Goal: Task Accomplishment & Management: Manage account settings

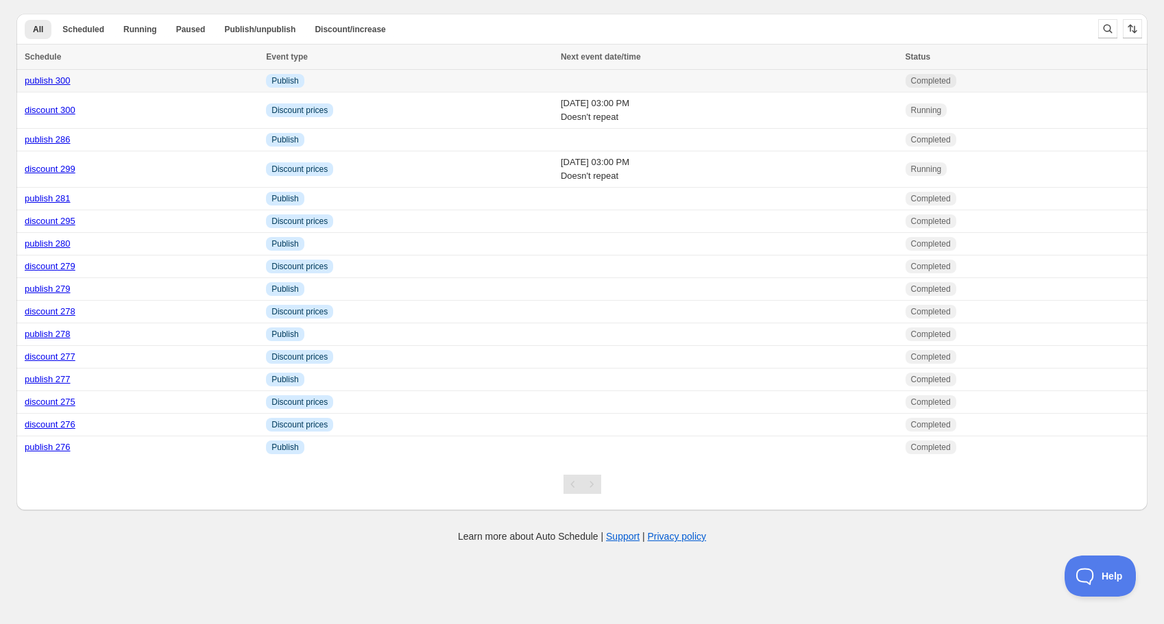
click at [52, 85] on link "publish 300" at bounding box center [48, 80] width 46 height 10
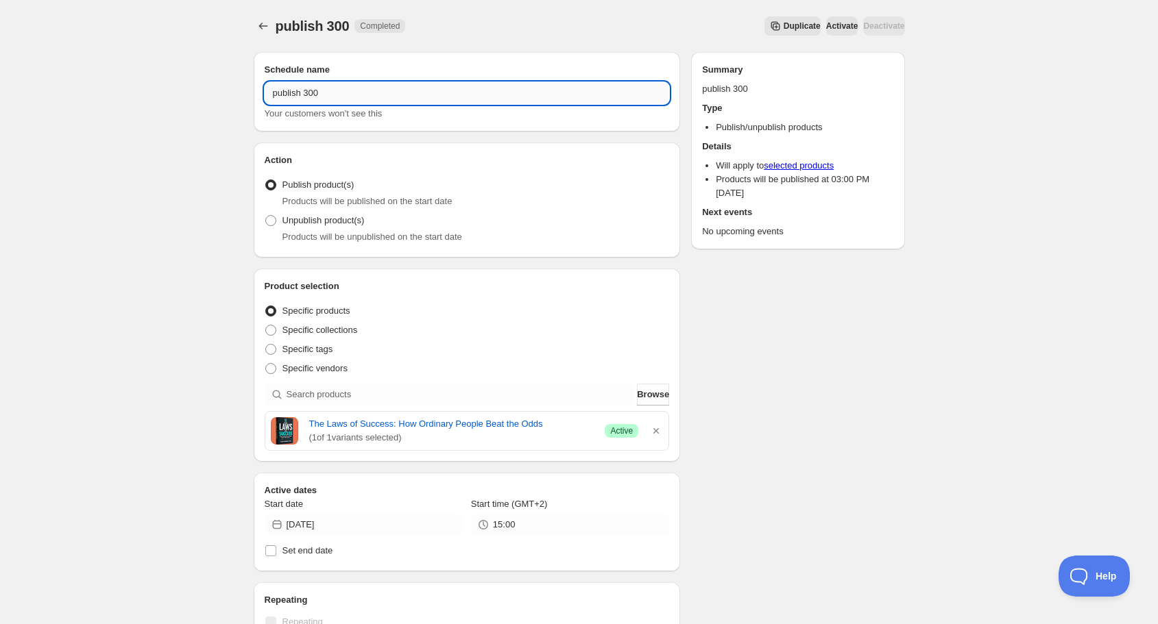
drag, startPoint x: 314, startPoint y: 95, endPoint x: 330, endPoint y: 83, distance: 20.0
click at [332, 93] on input "publish 300" at bounding box center [467, 93] width 405 height 22
type input "publish 301"
click at [657, 429] on icon "button" at bounding box center [656, 431] width 14 height 14
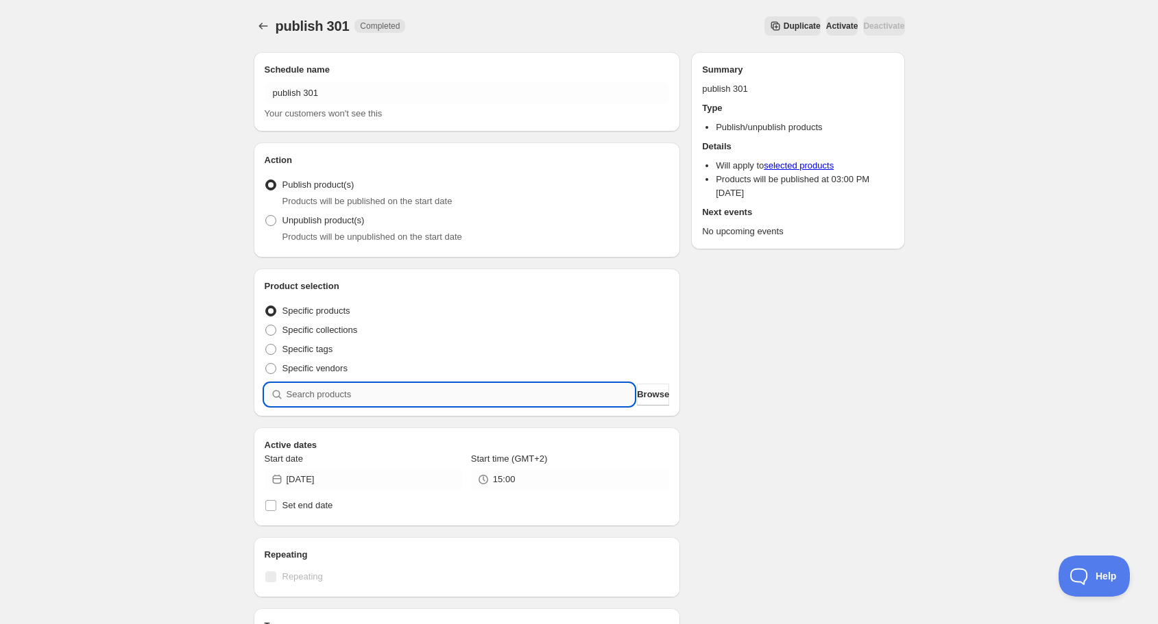
click at [521, 397] on input "search" at bounding box center [461, 395] width 348 height 22
type input "d"
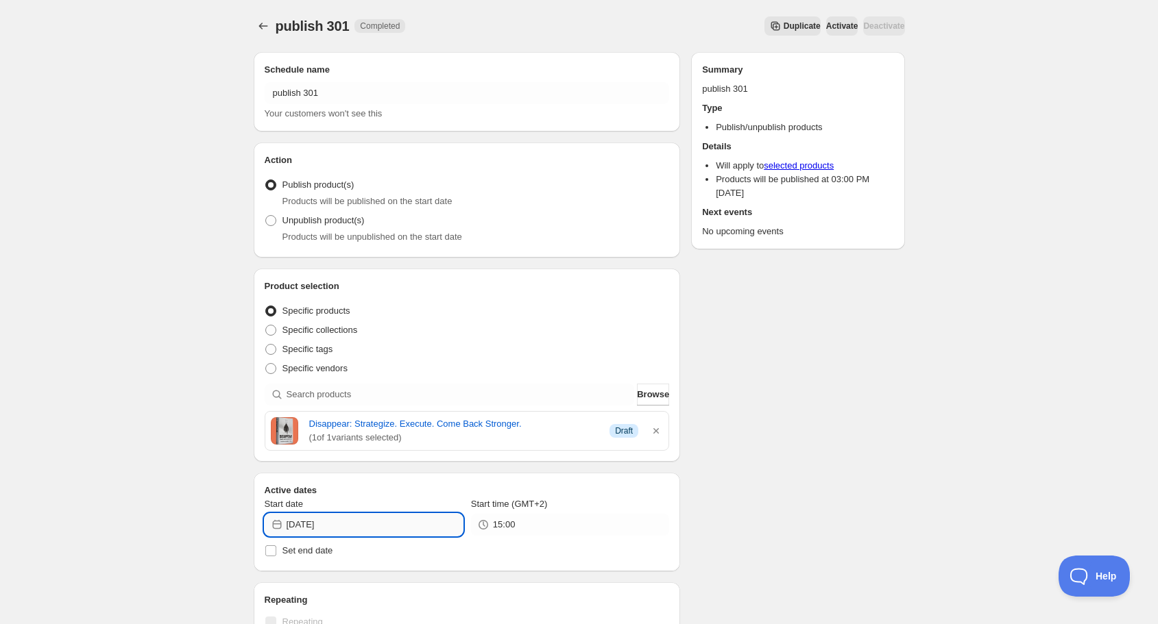
click at [381, 530] on input "[DATE]" at bounding box center [375, 525] width 176 height 22
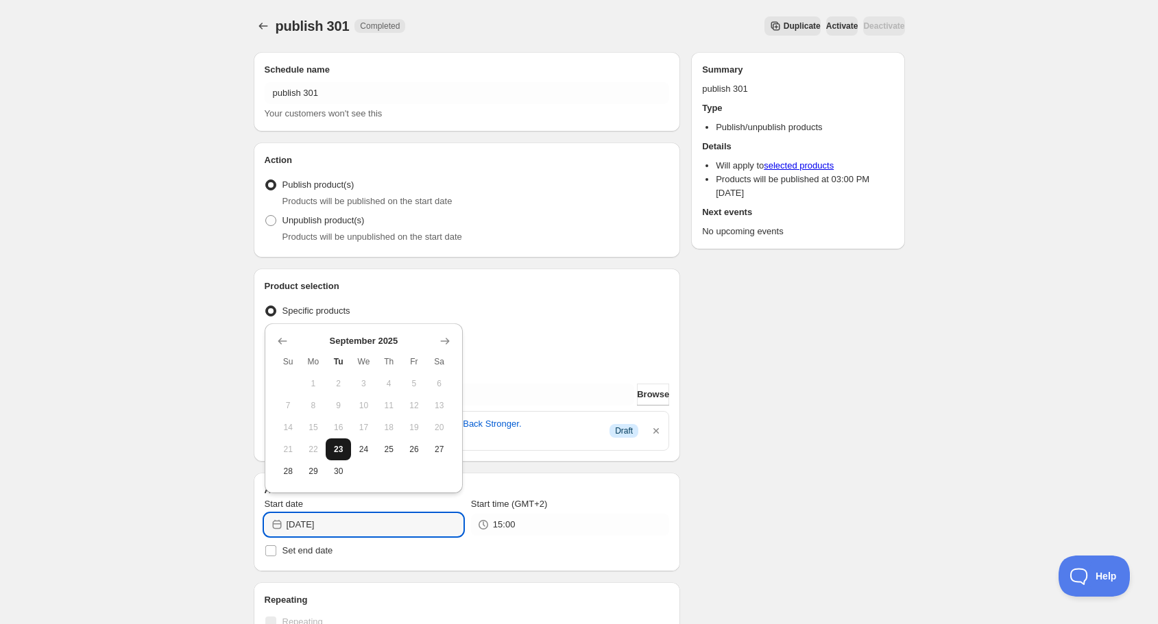
click at [336, 452] on span "23" at bounding box center [338, 449] width 14 height 11
type input "[DATE]"
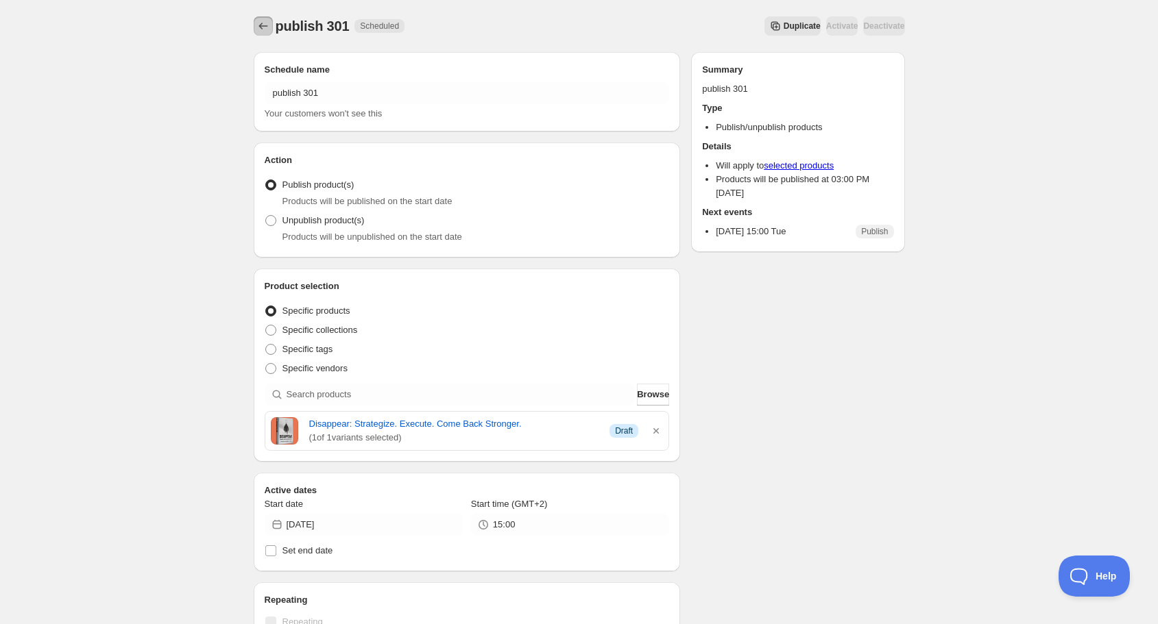
click at [260, 22] on icon "Schedules" at bounding box center [263, 26] width 14 height 14
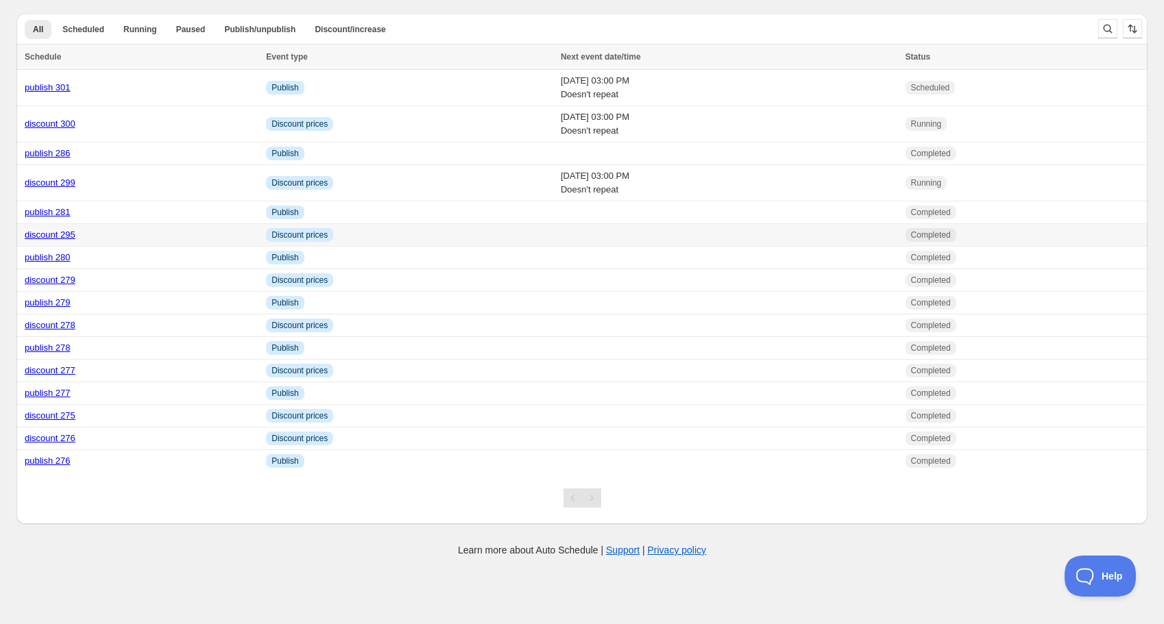
click at [58, 232] on link "discount 295" at bounding box center [50, 235] width 51 height 10
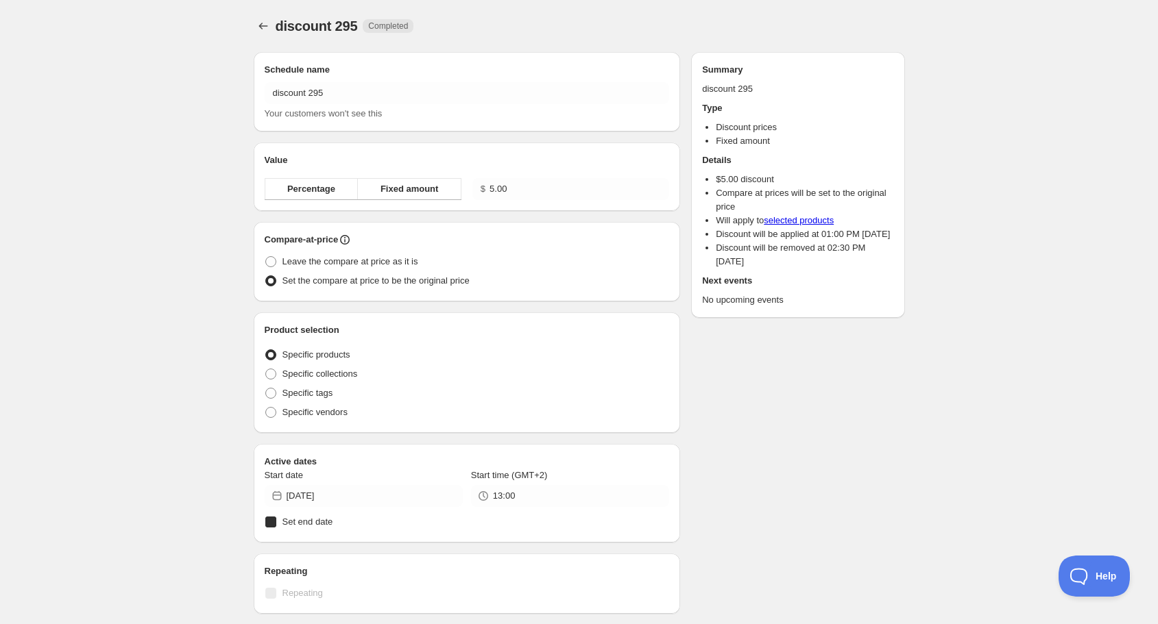
radio input "true"
checkbox input "true"
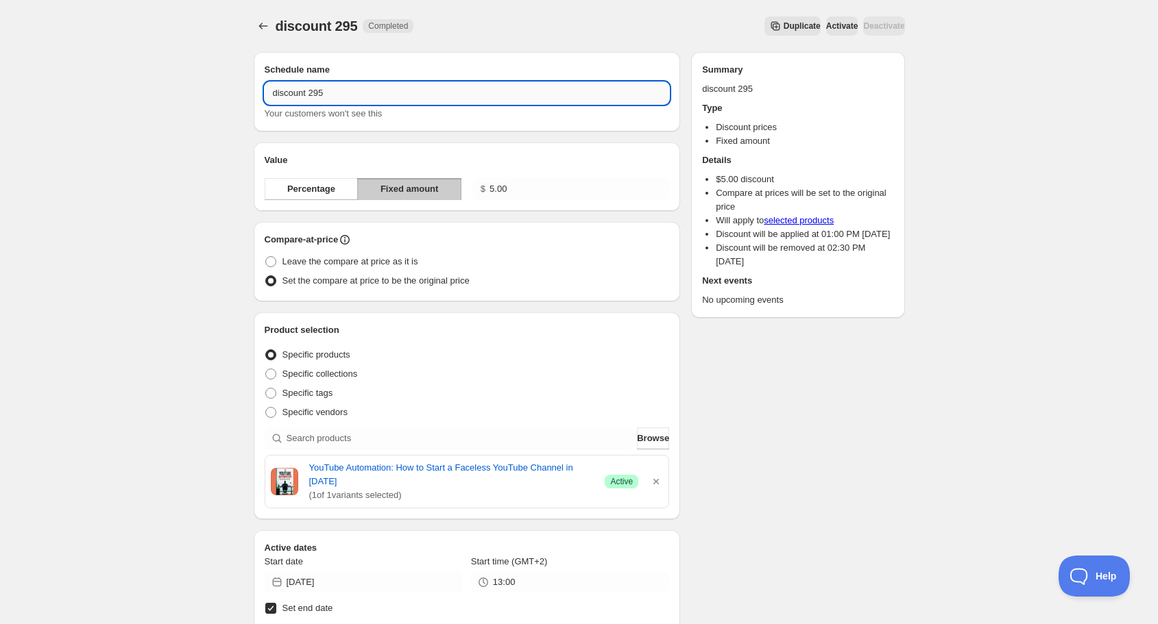
drag, startPoint x: 309, startPoint y: 97, endPoint x: 361, endPoint y: 97, distance: 51.4
click at [361, 97] on input "discount 295" at bounding box center [467, 93] width 405 height 22
type input "discount 301"
click at [655, 479] on icon "button" at bounding box center [655, 481] width 5 height 5
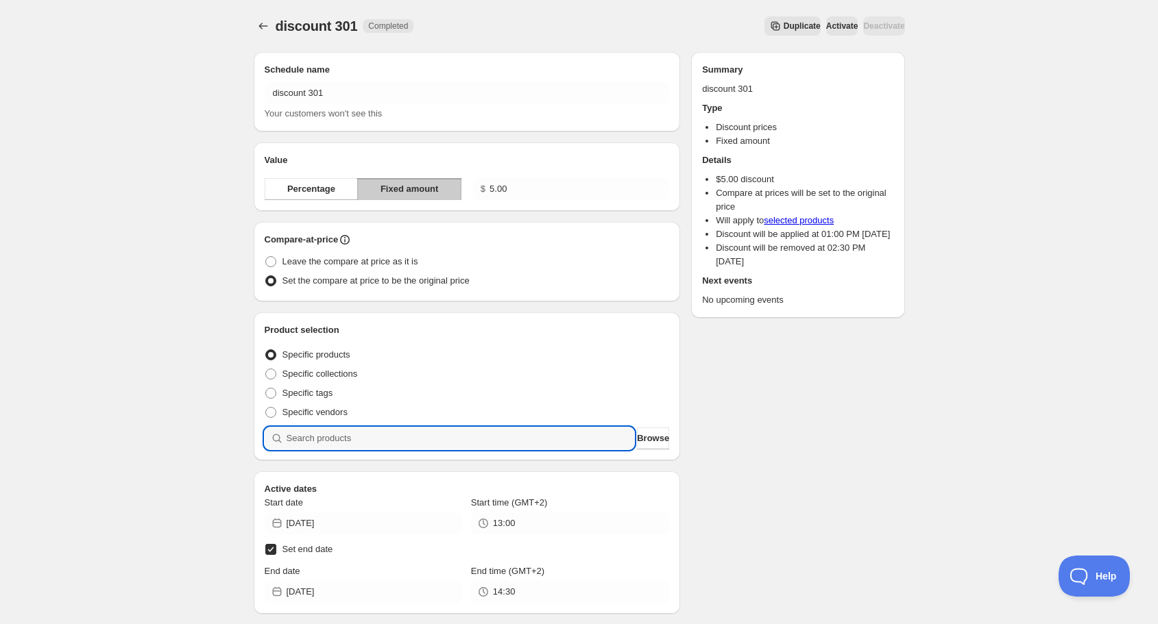
drag, startPoint x: 548, startPoint y: 446, endPoint x: 560, endPoint y: 417, distance: 32.0
click at [547, 446] on input "search" at bounding box center [461, 439] width 348 height 22
type input "d"
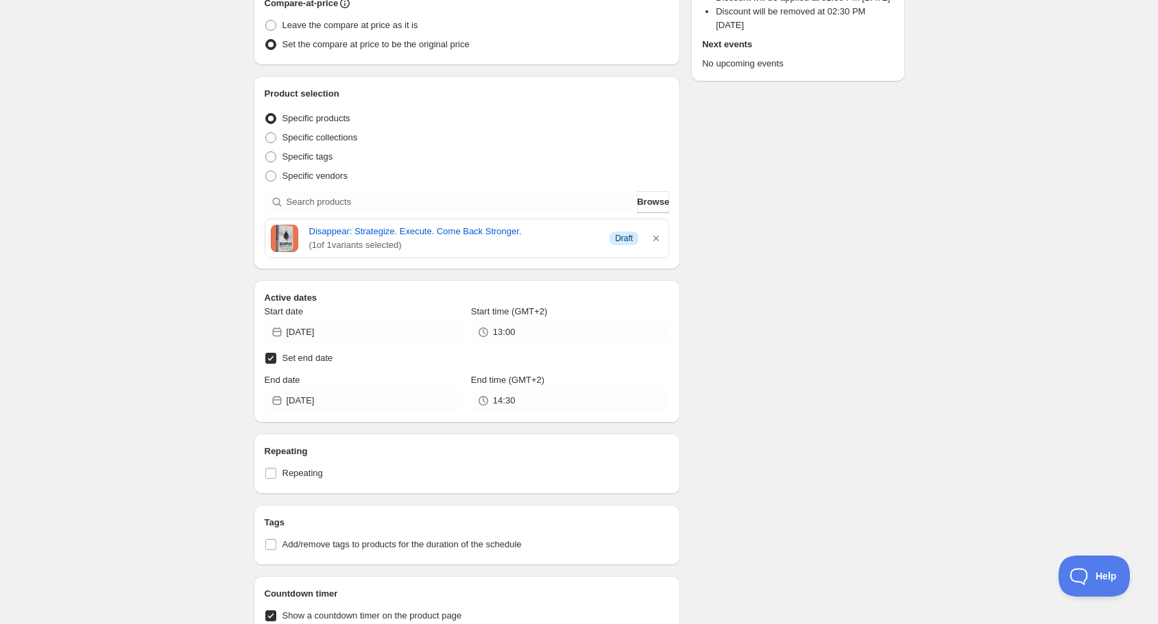
scroll to position [274, 0]
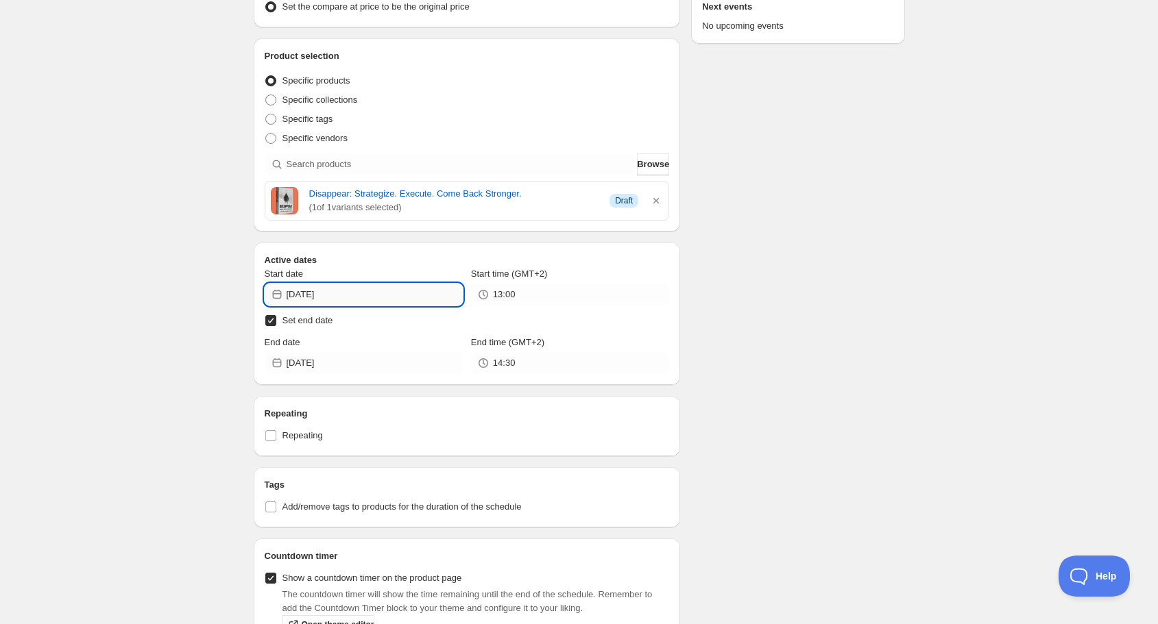
click at [335, 291] on input "[DATE]" at bounding box center [375, 295] width 176 height 22
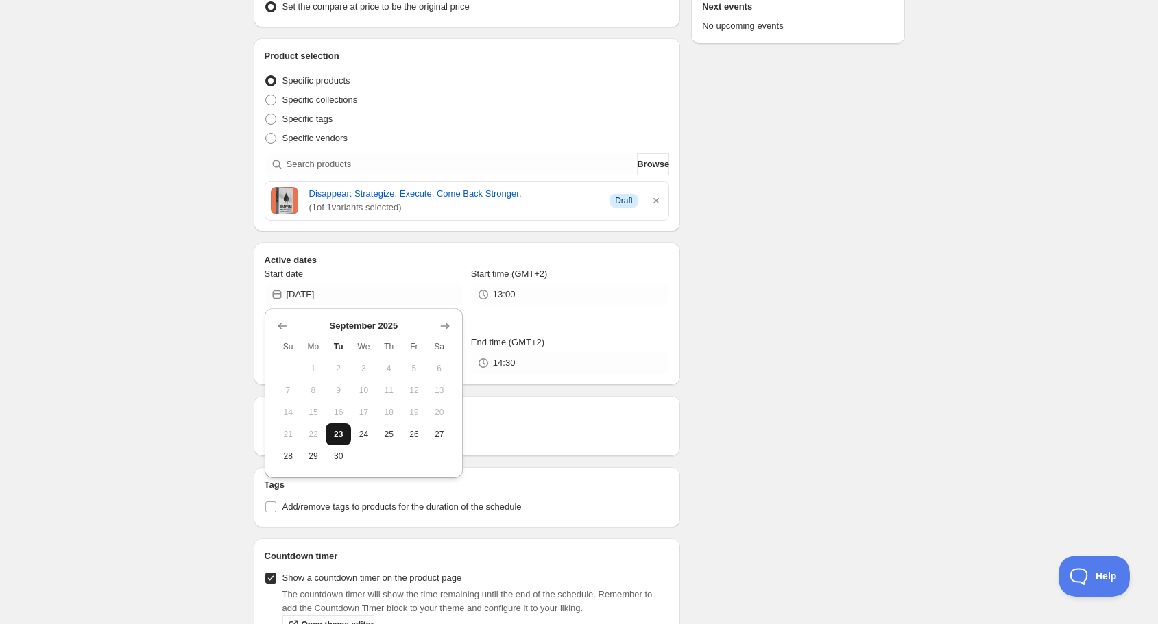
click at [334, 443] on button "23" at bounding box center [338, 435] width 25 height 22
type input "[DATE]"
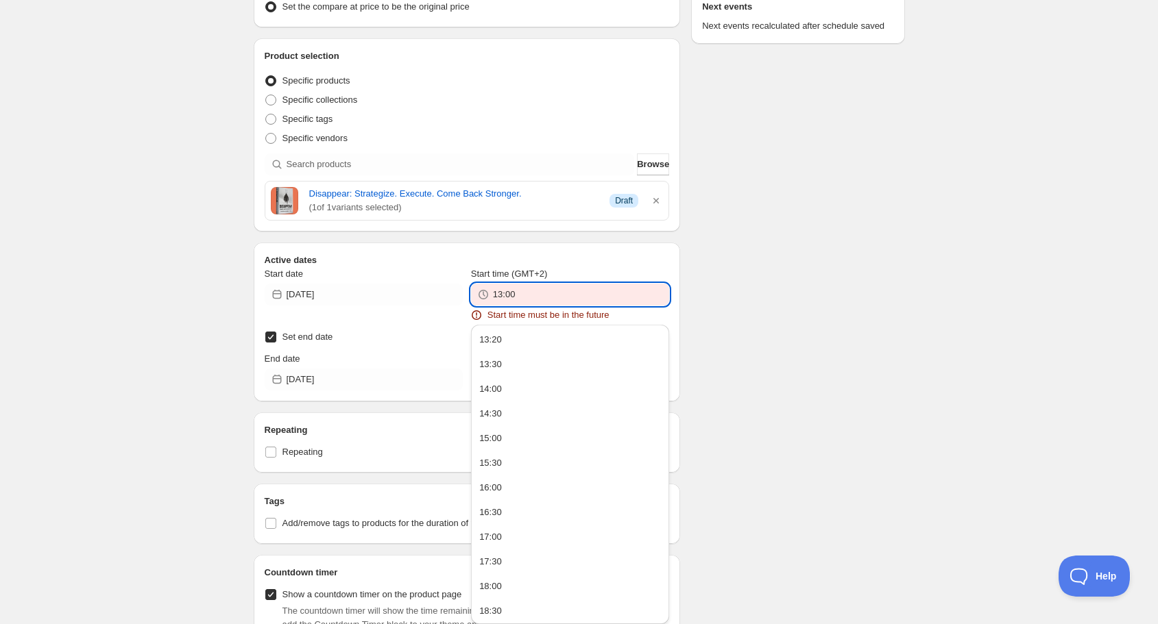
click at [509, 297] on input "13:00" at bounding box center [581, 295] width 176 height 22
click at [519, 441] on button "15:00" at bounding box center [570, 439] width 190 height 22
type input "15:00"
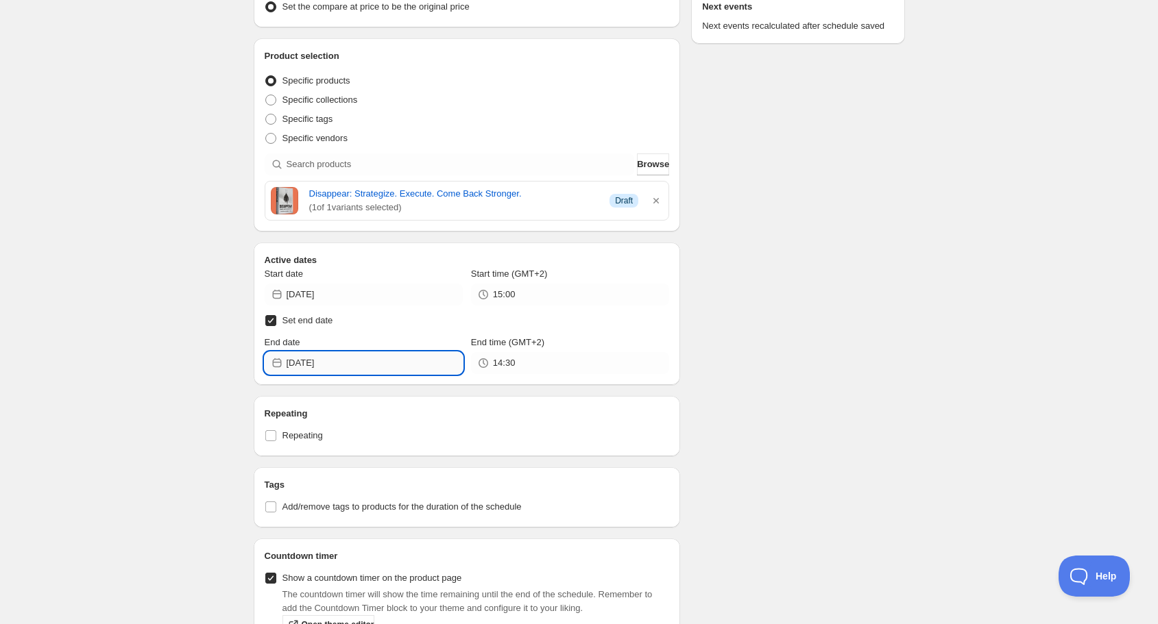
click at [398, 365] on input "[DATE]" at bounding box center [375, 363] width 176 height 22
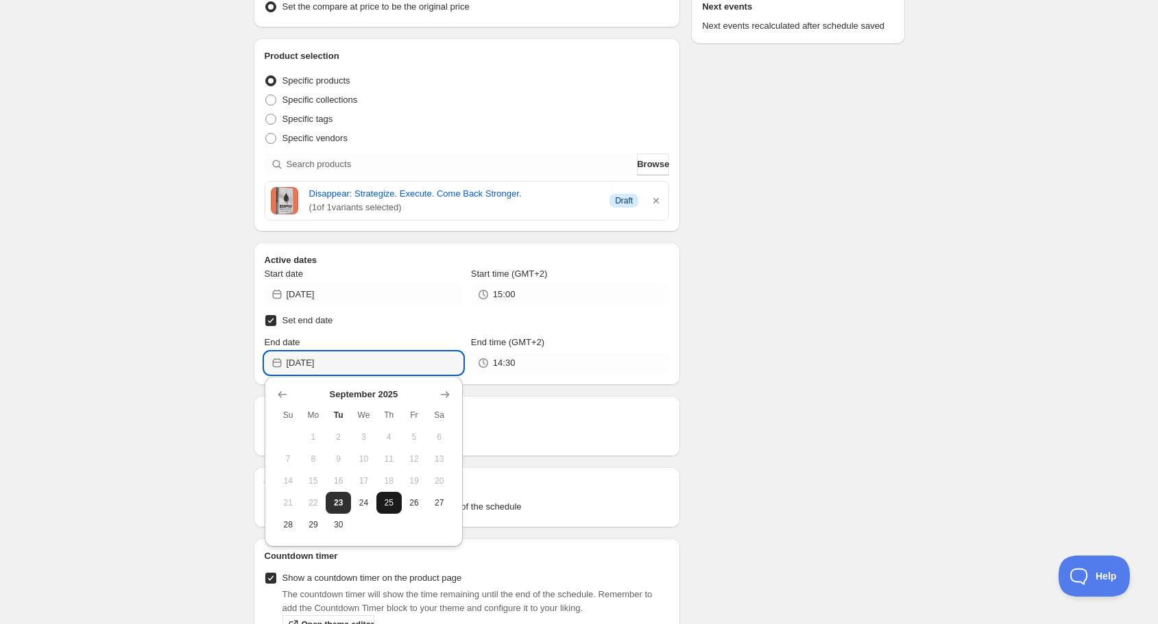
click at [390, 502] on span "25" at bounding box center [389, 503] width 14 height 11
type input "[DATE]"
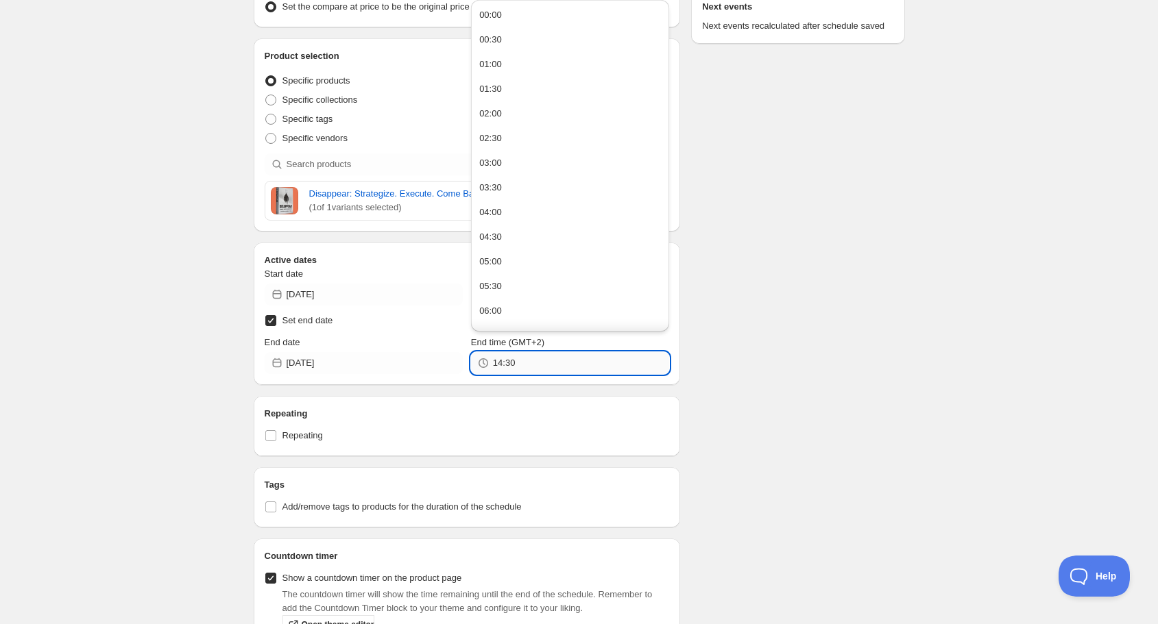
click at [520, 354] on input "14:30" at bounding box center [581, 363] width 176 height 22
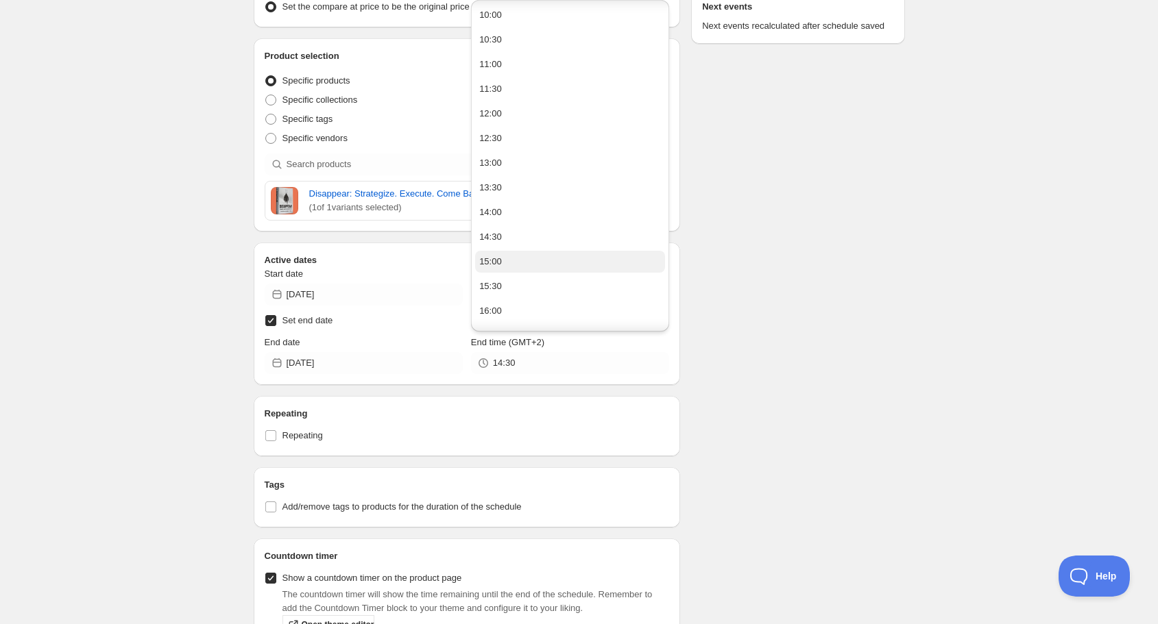
click at [495, 257] on div "15:00" at bounding box center [490, 262] width 23 height 14
type input "15:00"
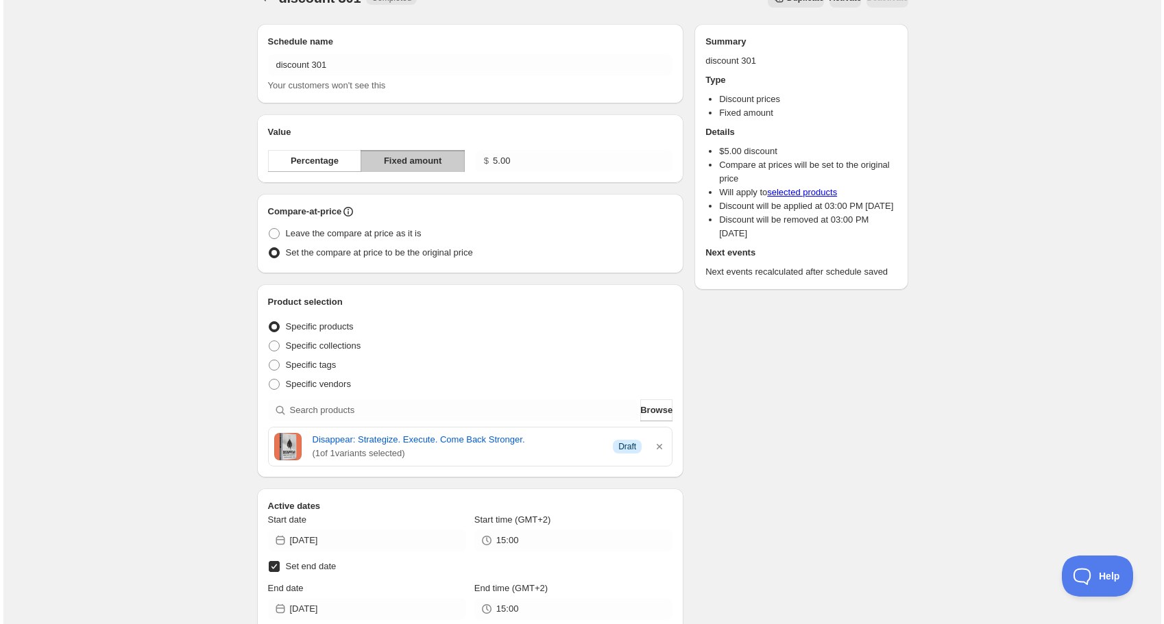
scroll to position [0, 0]
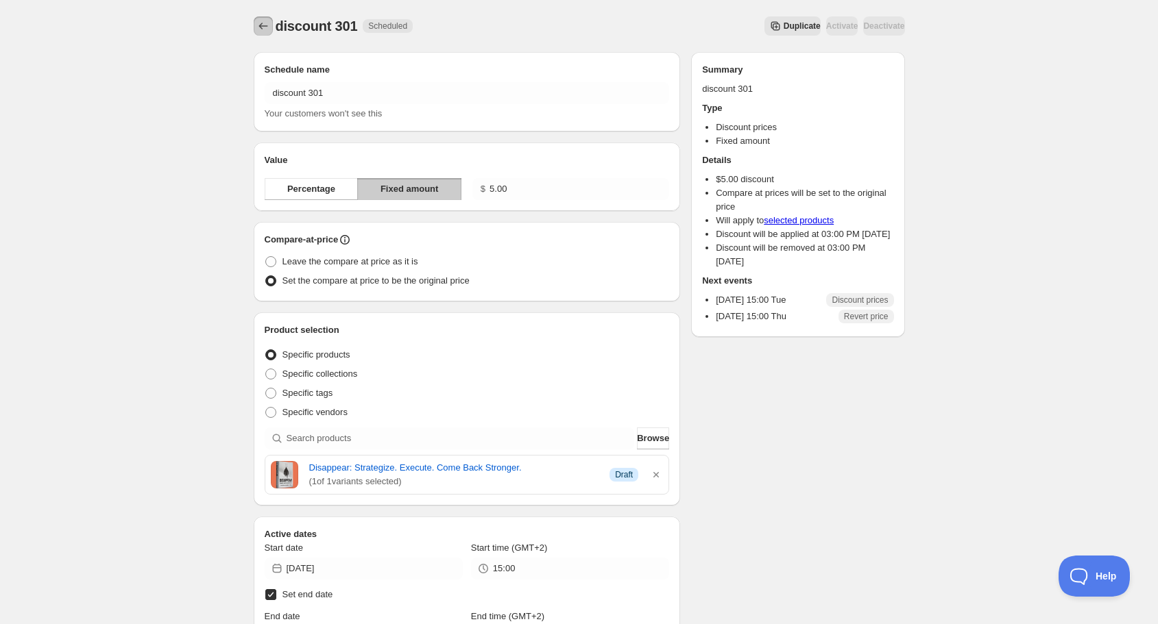
click at [262, 29] on icon "Schedules" at bounding box center [263, 26] width 14 height 14
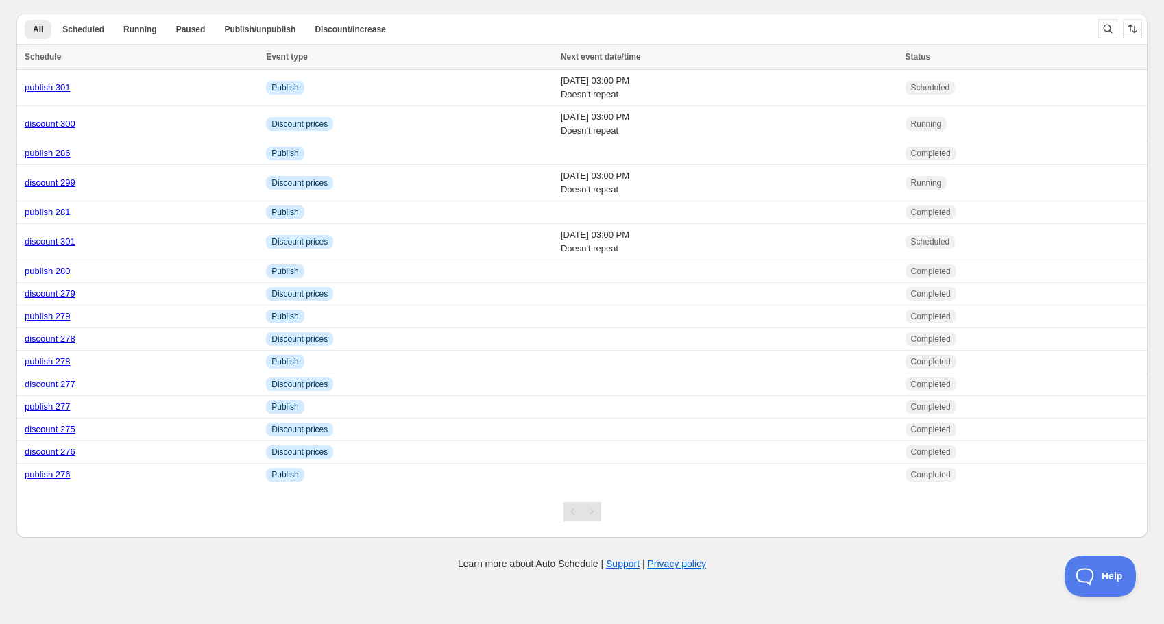
click at [337, 572] on body "Create schedule Help & support Cancel Discount prices Schedule a discount, sale…" at bounding box center [582, 312] width 1164 height 624
